Goal: Task Accomplishment & Management: Use online tool/utility

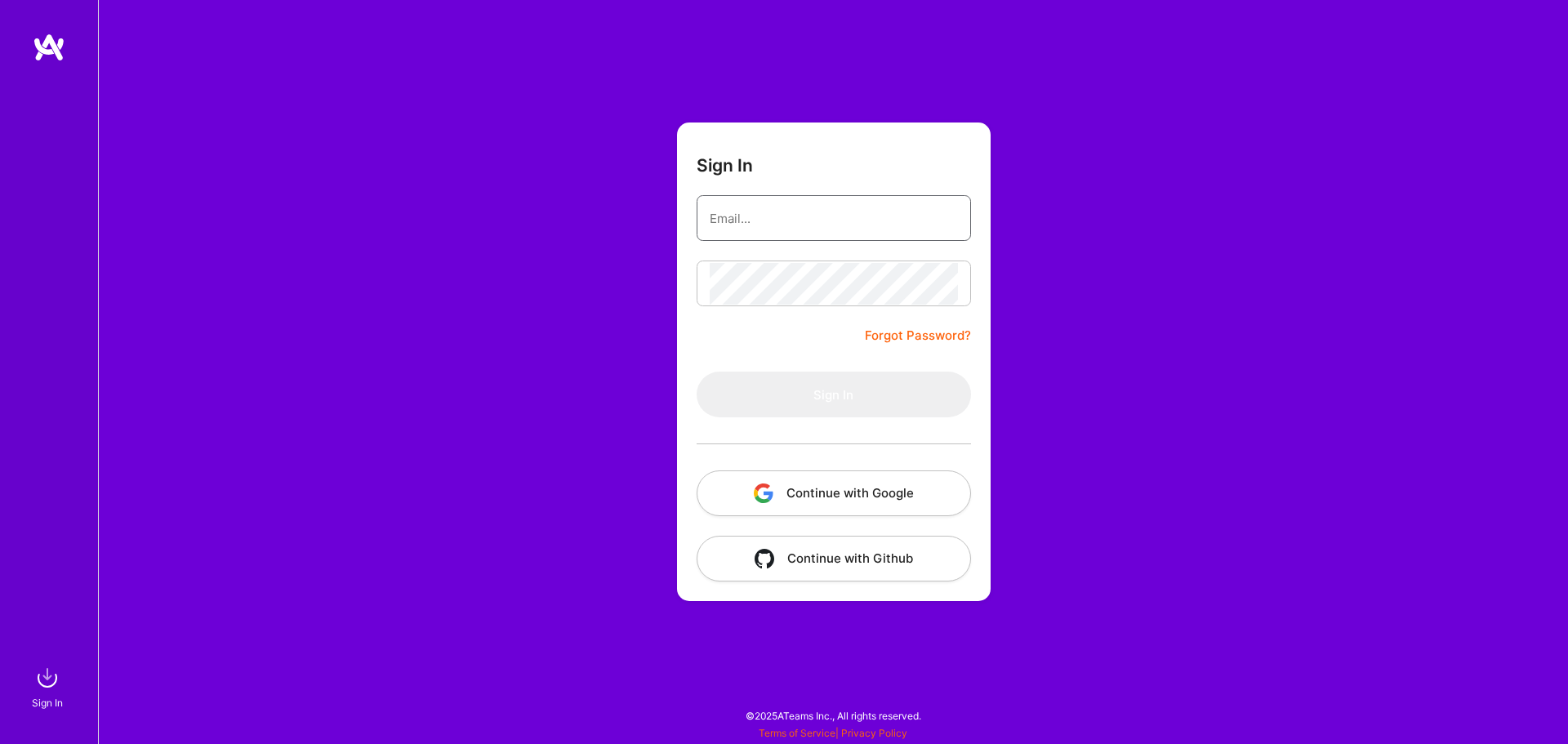
type input "[PERSON_NAME][EMAIL_ADDRESS][DOMAIN_NAME]"
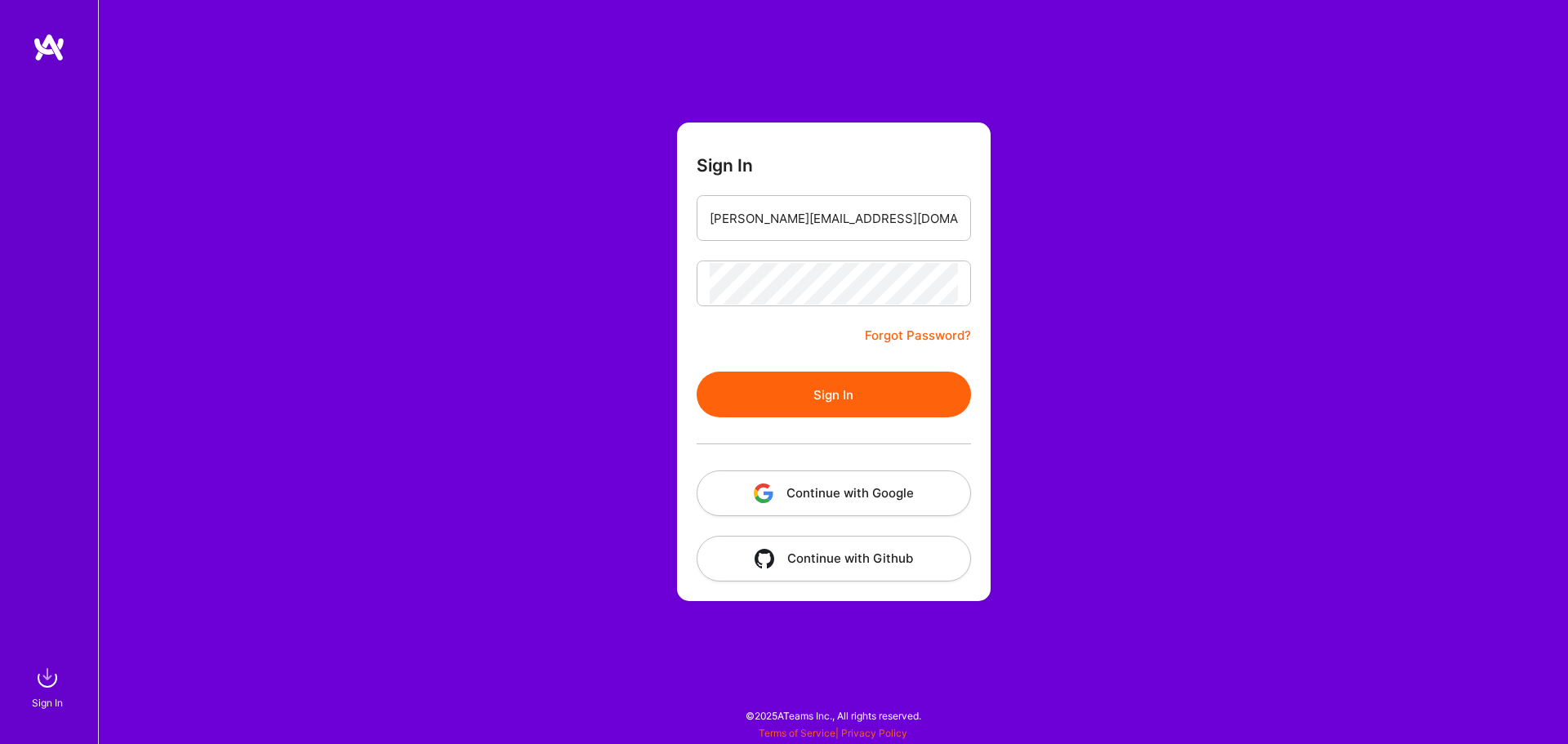
click at [755, 388] on button "Sign In" at bounding box center [834, 394] width 275 height 46
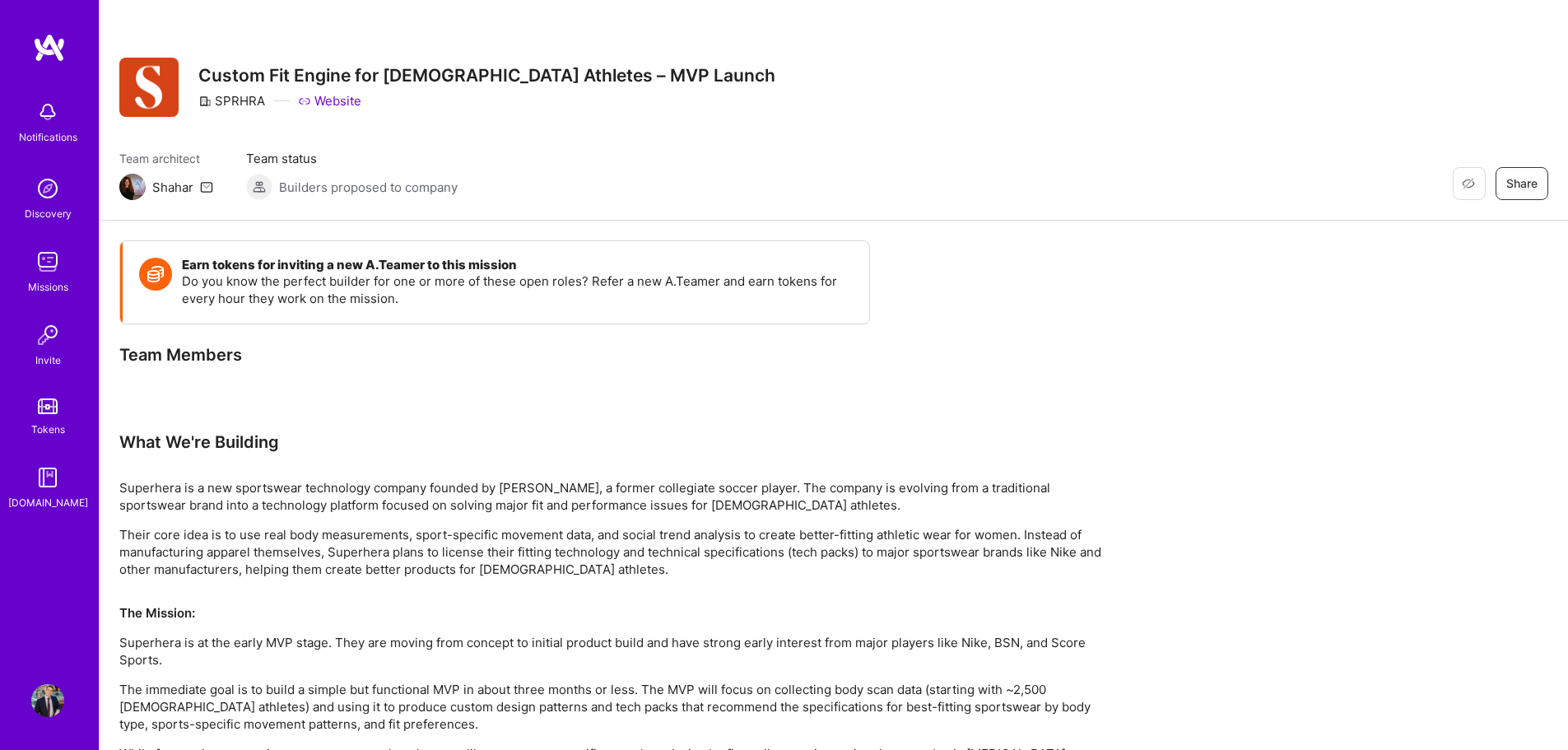
click at [50, 37] on img at bounding box center [49, 48] width 33 height 29
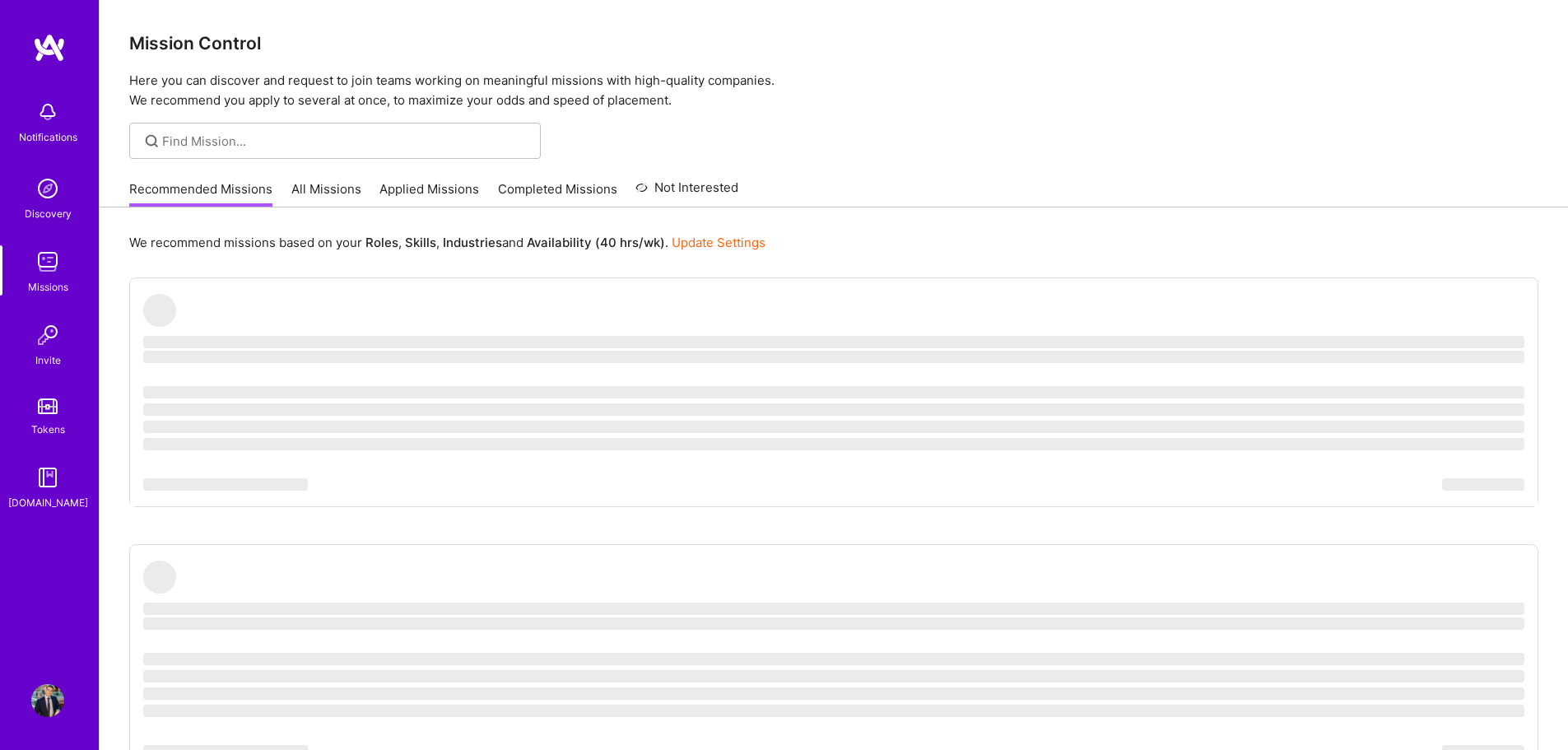
click at [437, 199] on link "Applied Missions" at bounding box center [429, 193] width 100 height 27
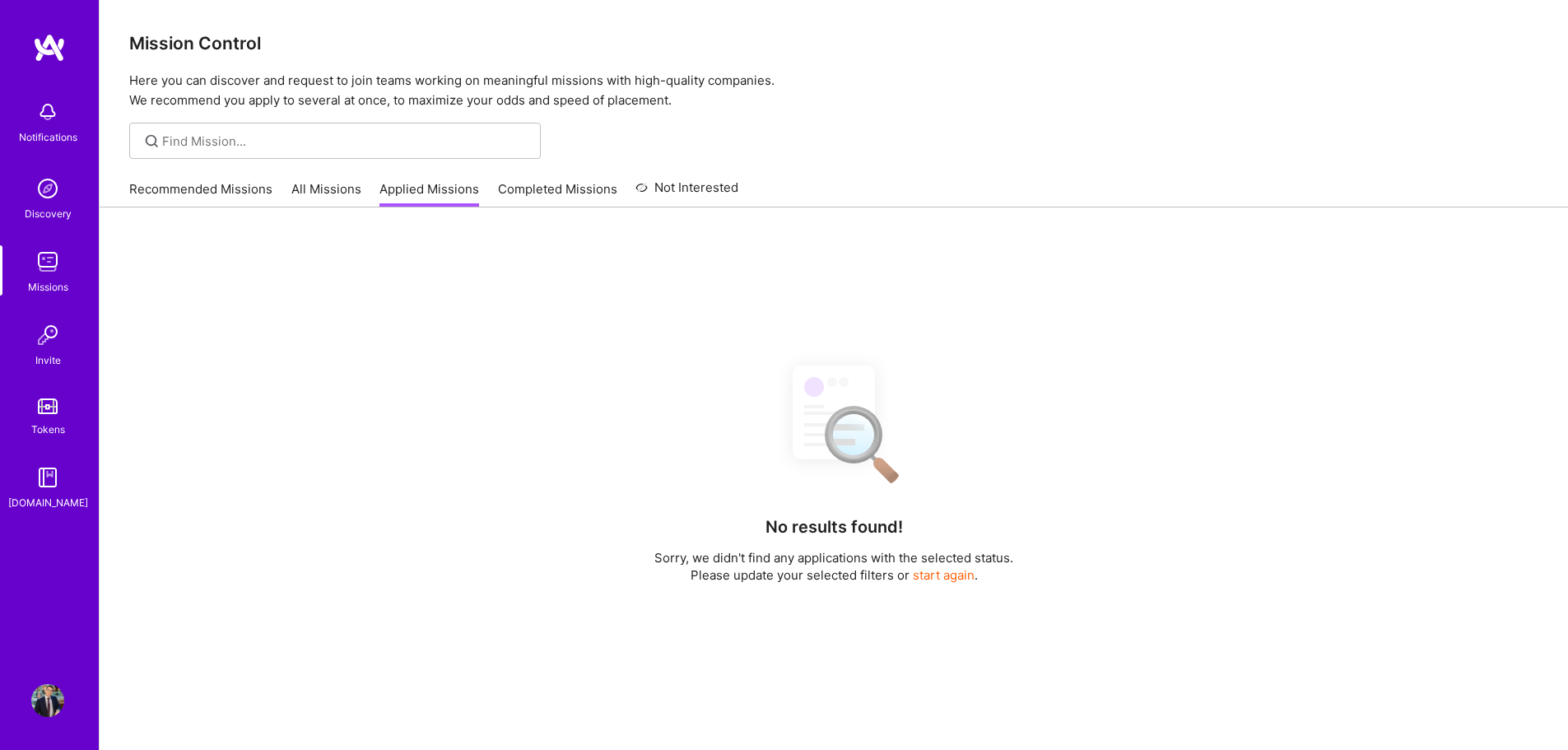
click at [311, 195] on link "All Missions" at bounding box center [326, 193] width 70 height 27
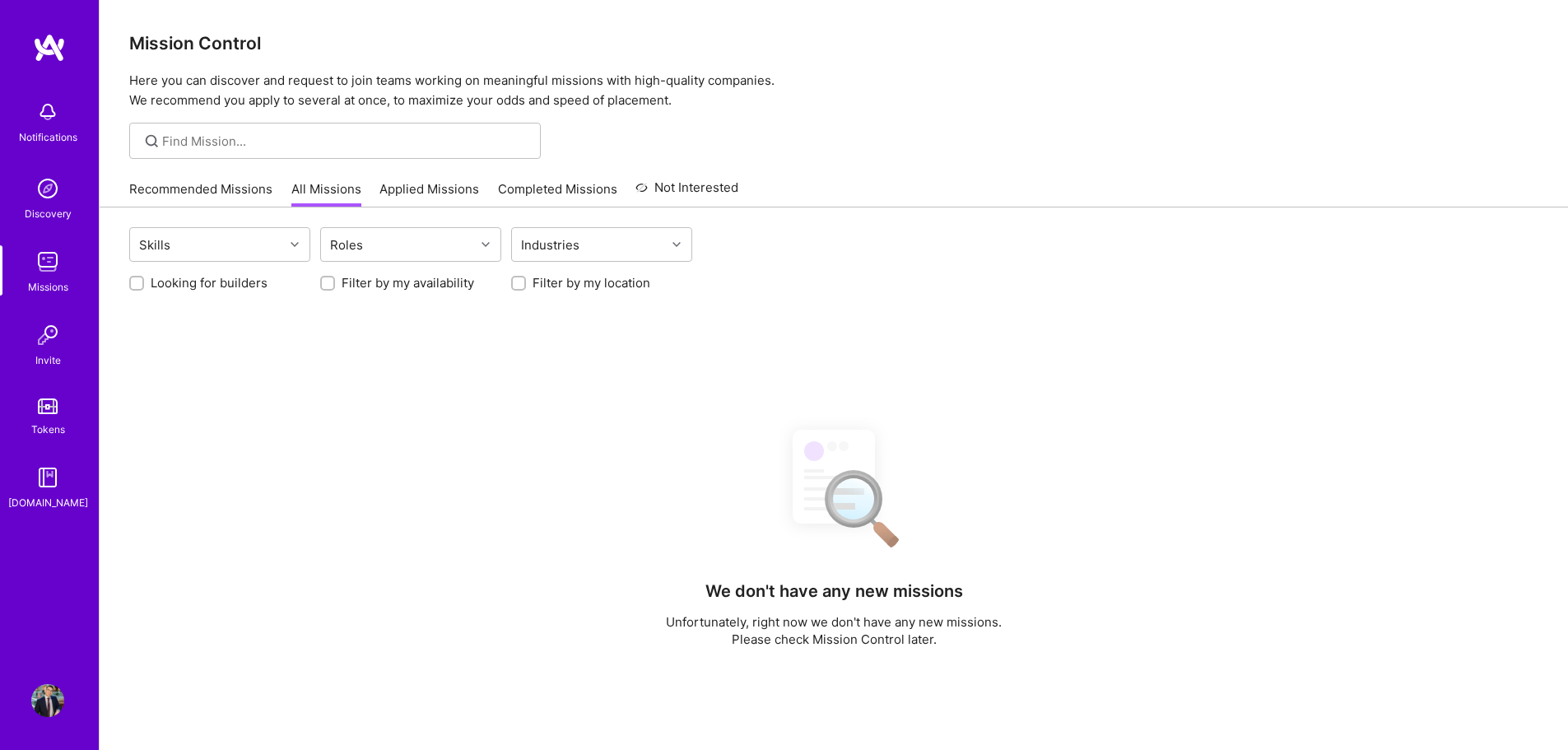
drag, startPoint x: 382, startPoint y: 267, endPoint x: 385, endPoint y: 248, distance: 19.2
click at [382, 267] on div "Looking for builders Filter by my availability Filter by my location" at bounding box center [833, 278] width 1409 height 25
click at [385, 248] on div "Roles" at bounding box center [397, 245] width 154 height 33
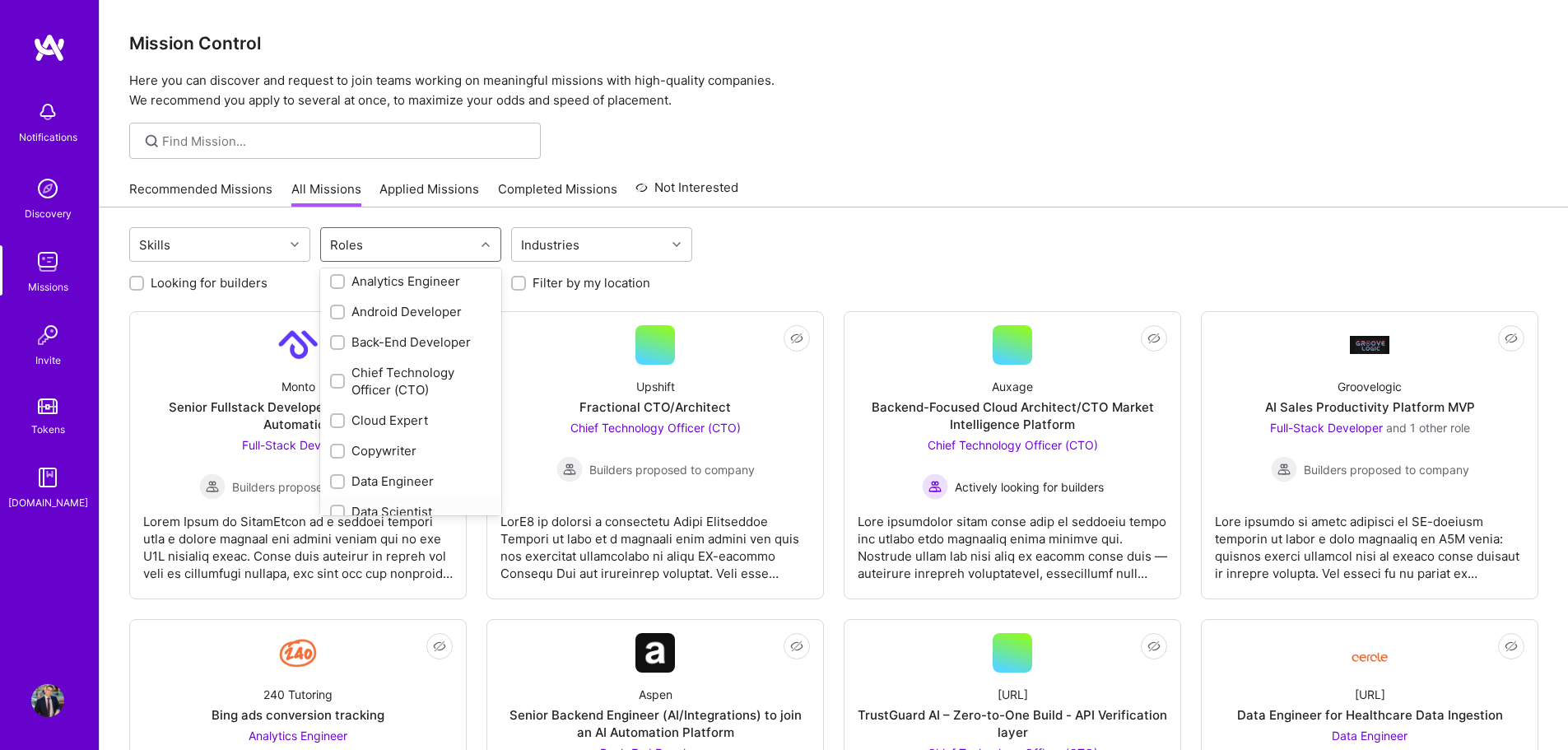
scroll to position [165, 0]
click at [414, 448] on div "Data Scientist" at bounding box center [411, 444] width 161 height 17
checkbox input "true"
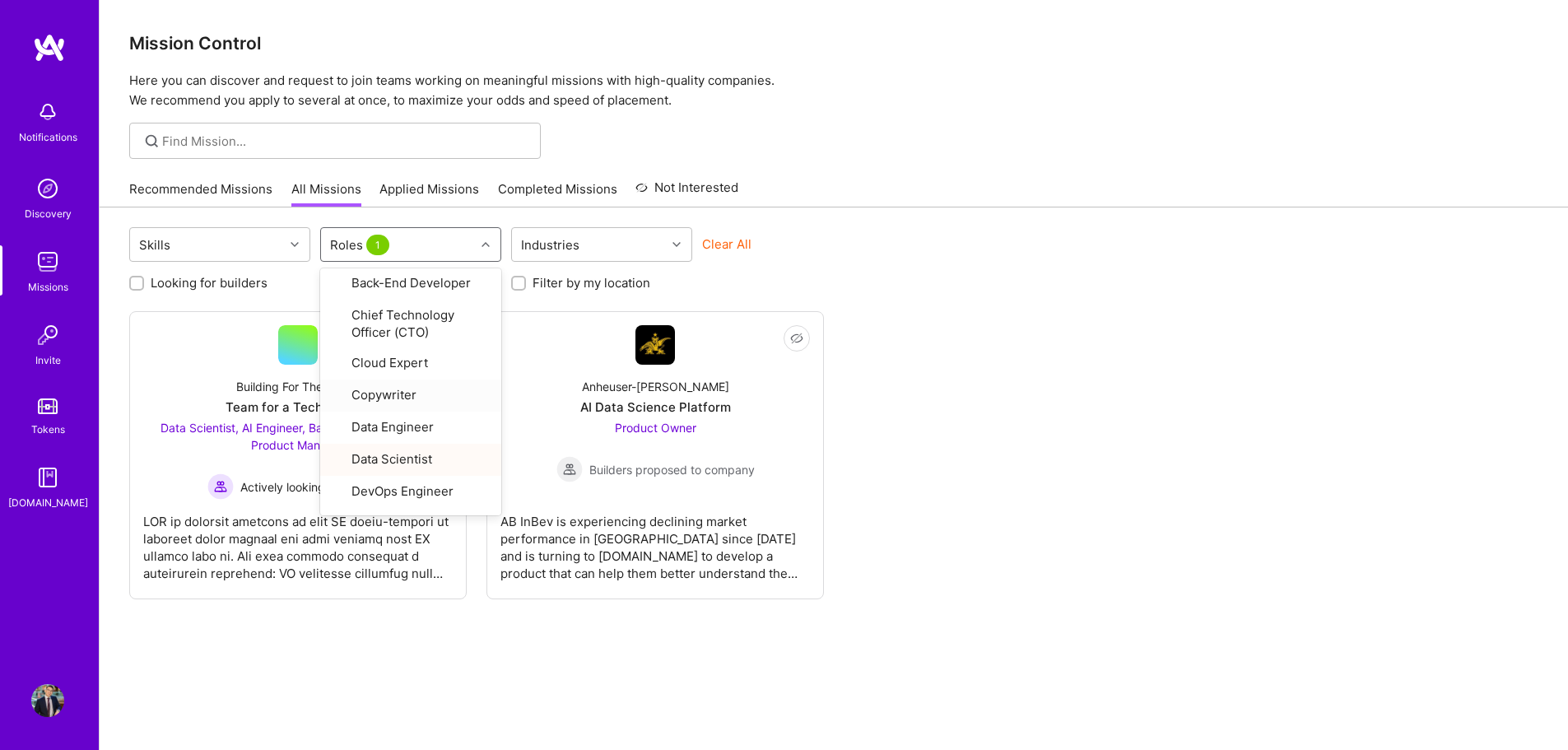
click at [537, 269] on div "Looking for builders Filter by my availability Filter by my location" at bounding box center [833, 278] width 1409 height 25
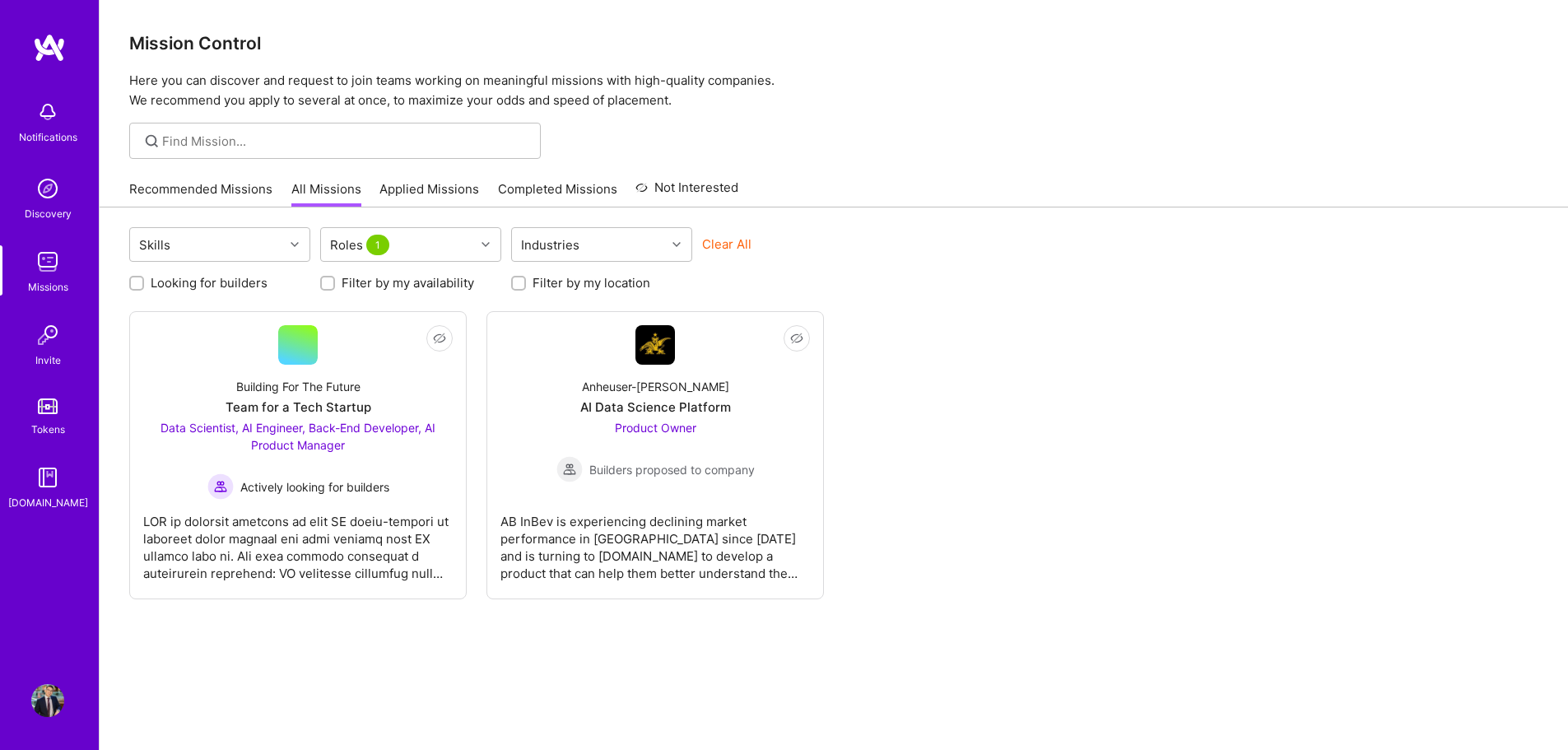
click at [532, 288] on div "Filter by my location" at bounding box center [601, 283] width 181 height 17
click at [518, 280] on input "Filter by my location" at bounding box center [519, 284] width 11 height 11
checkbox input "true"
